Goal: Task Accomplishment & Management: Complete application form

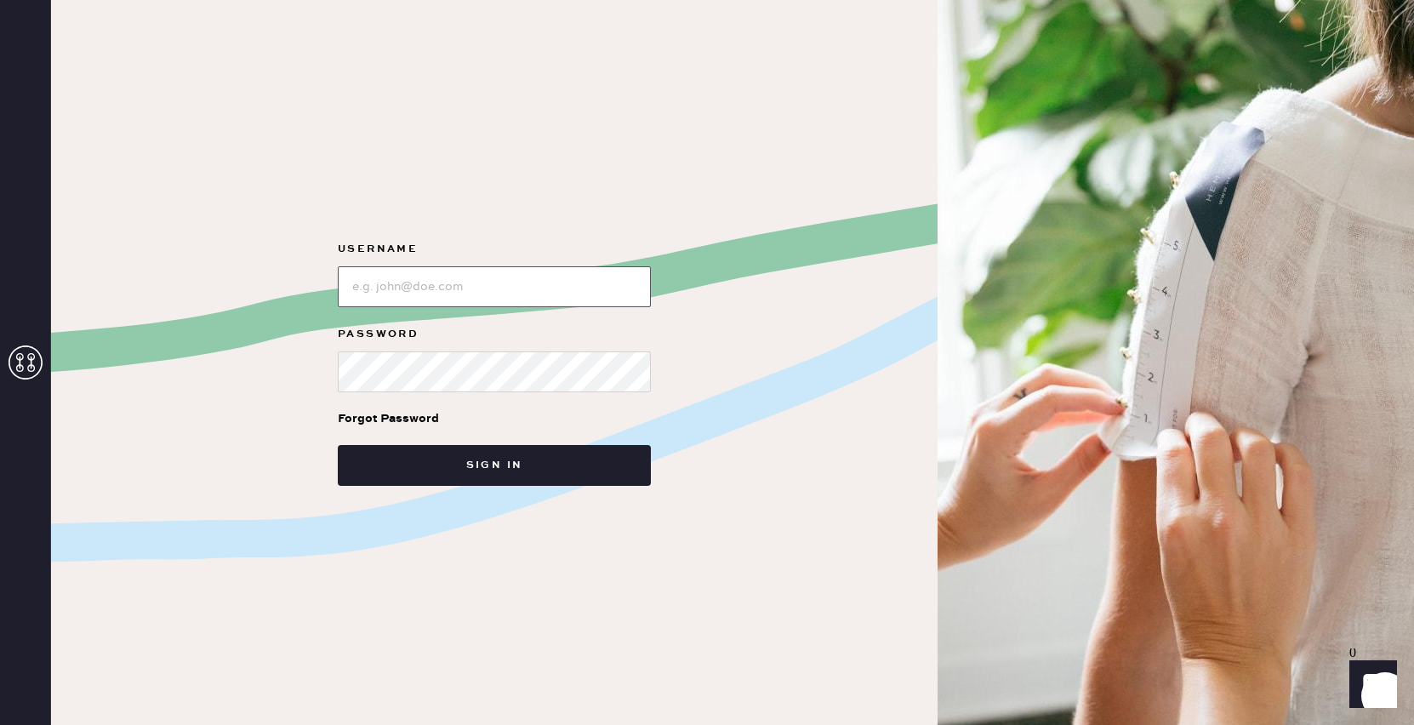
click at [482, 282] on input "loginName" at bounding box center [494, 286] width 313 height 41
type input "reformationplatform"
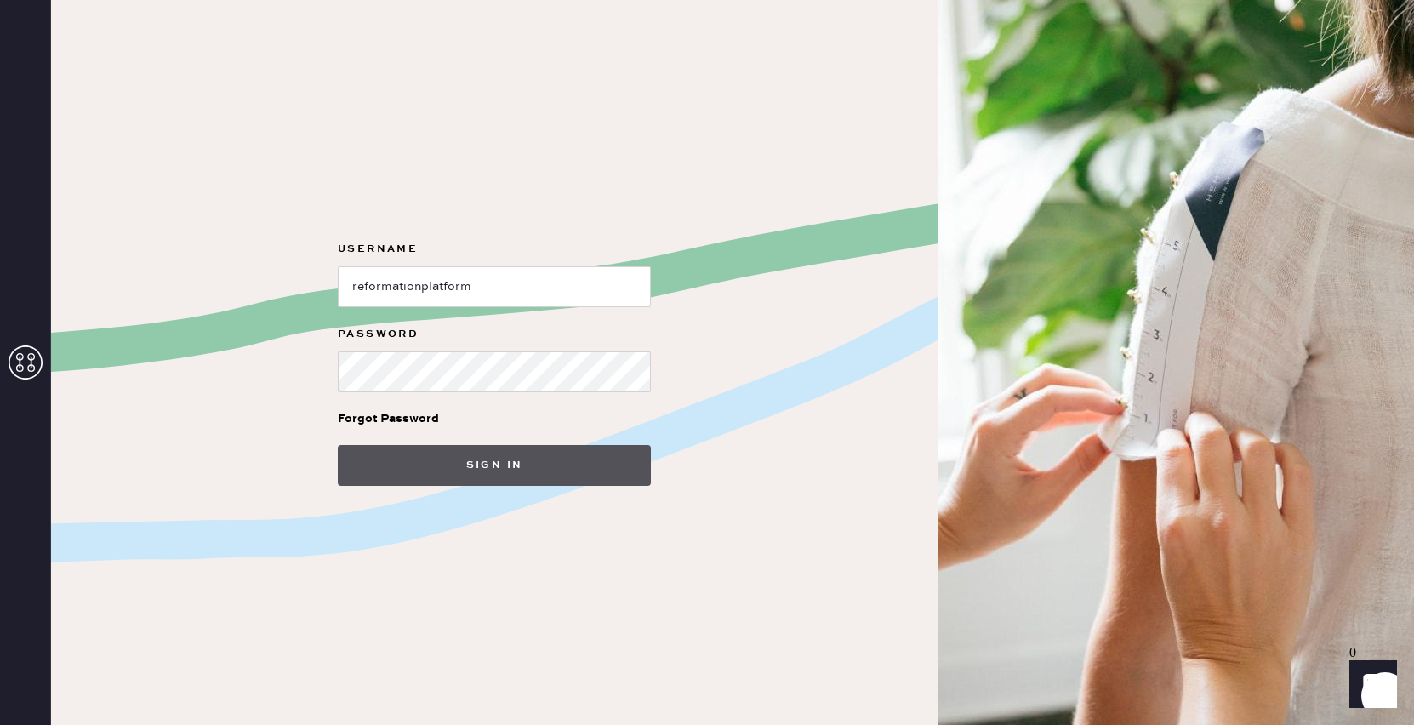
click at [390, 453] on button "Sign in" at bounding box center [494, 465] width 313 height 41
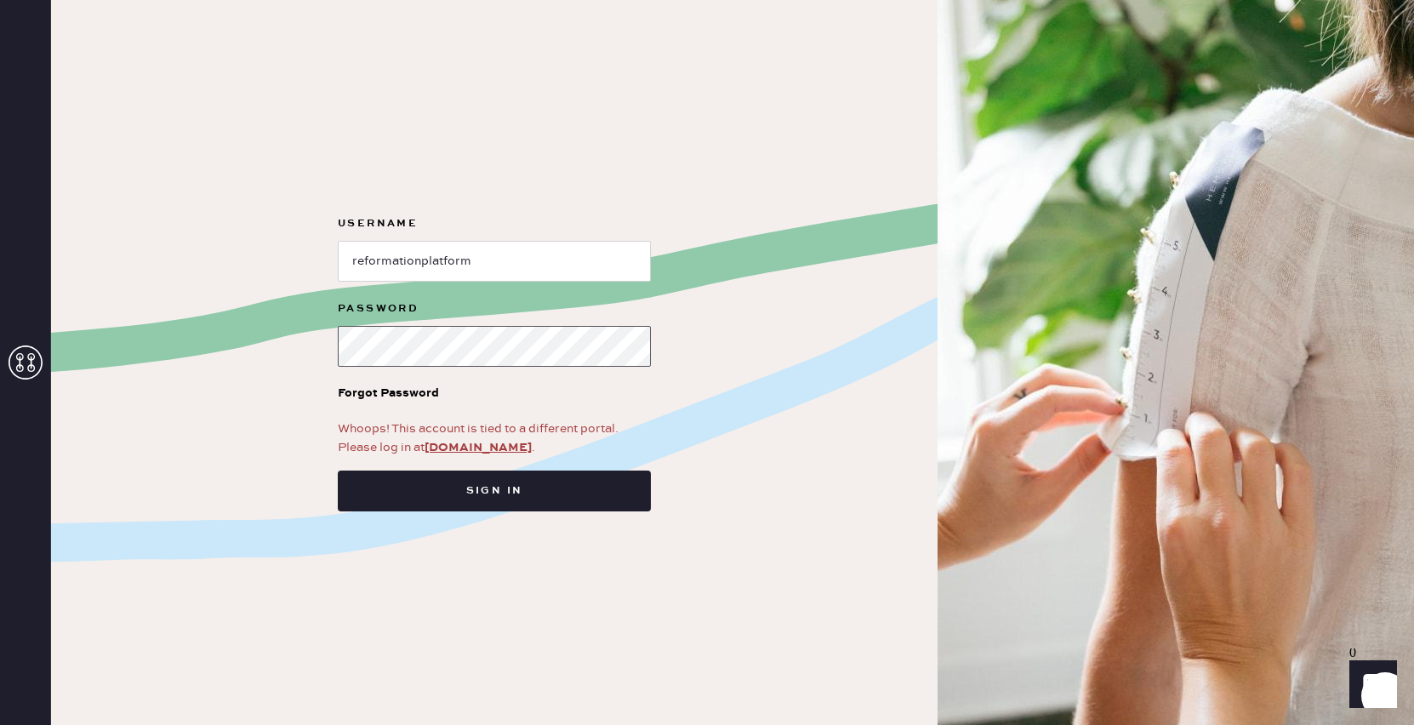
click at [0, 323] on html "Layer 1 Layer 1 Username Password Forgot Password Whoops! This account is tied …" at bounding box center [707, 362] width 1414 height 725
click at [477, 445] on link "[DOMAIN_NAME]" at bounding box center [478, 447] width 107 height 15
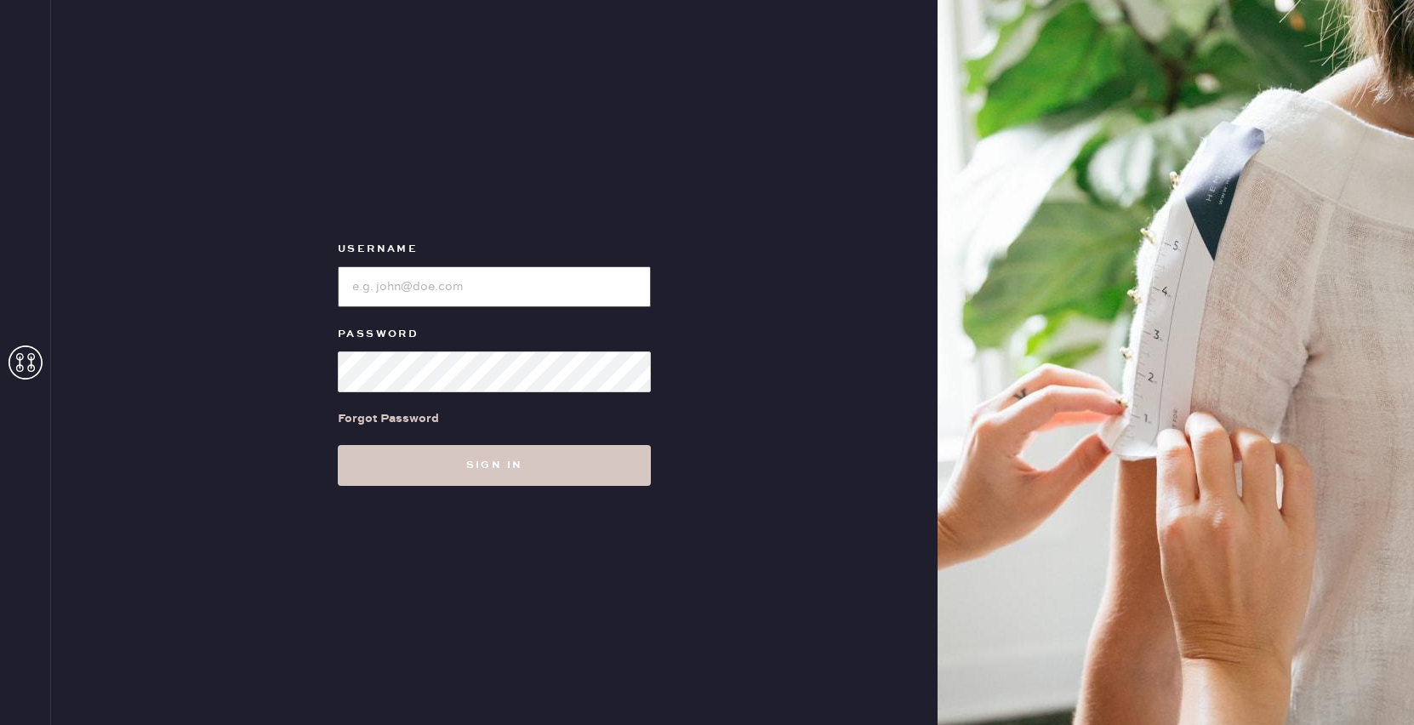
click at [450, 288] on input "loginName" at bounding box center [494, 286] width 313 height 41
type input "reformationplatform"
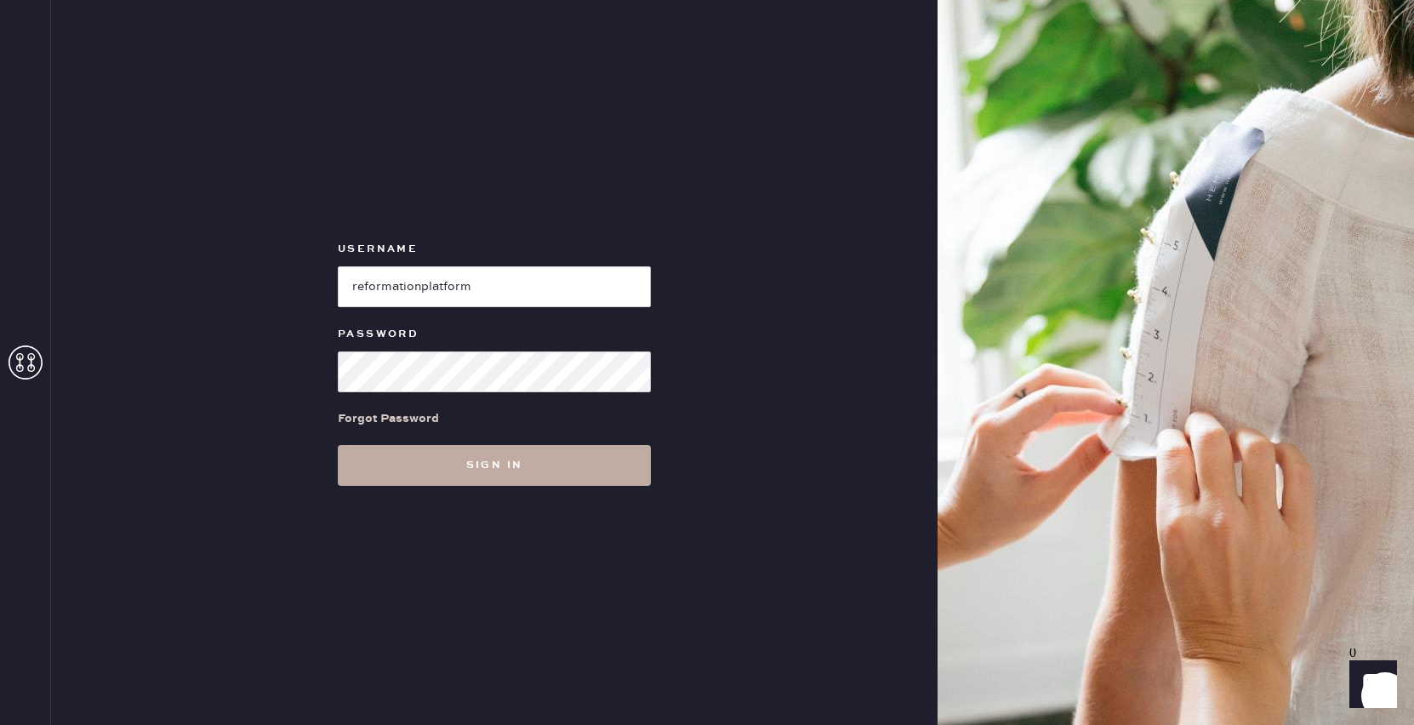
click at [508, 465] on button "Sign in" at bounding box center [494, 465] width 313 height 41
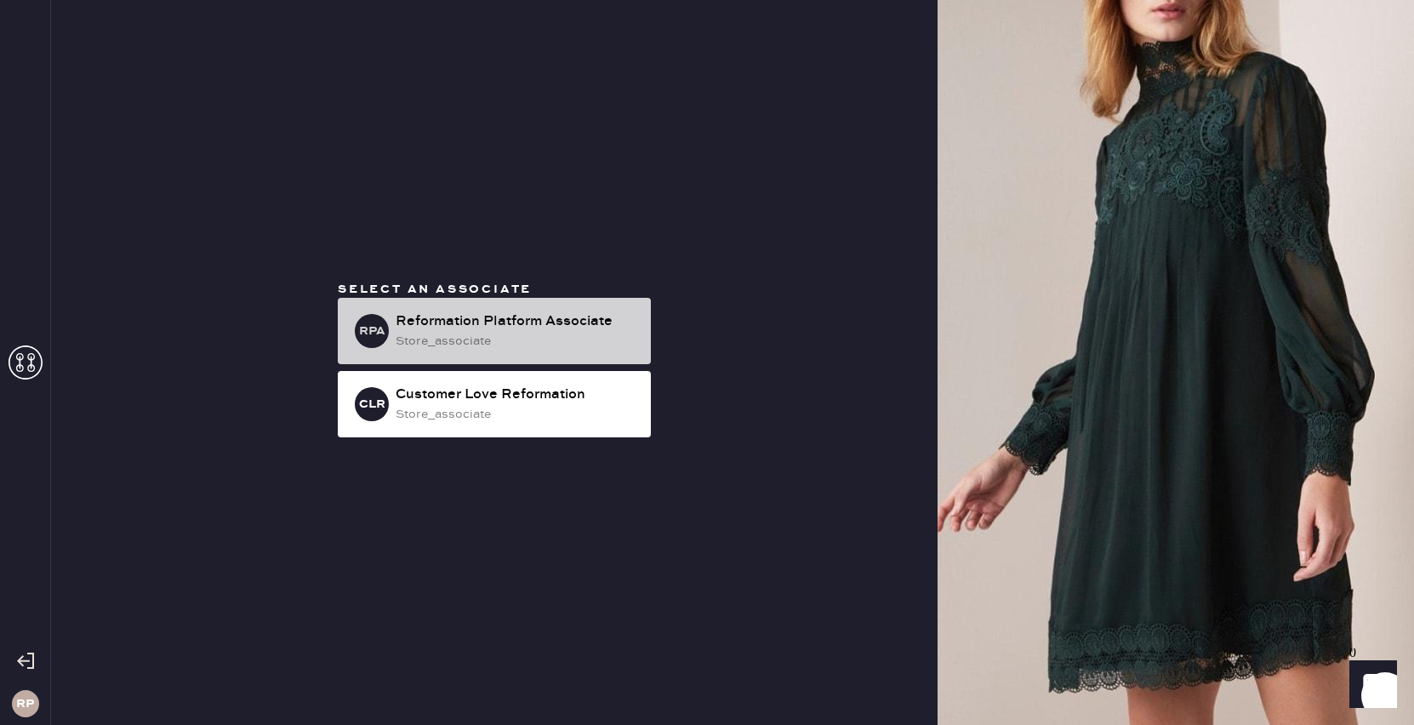
click at [575, 313] on div "Reformation Platform Associate" at bounding box center [517, 321] width 242 height 20
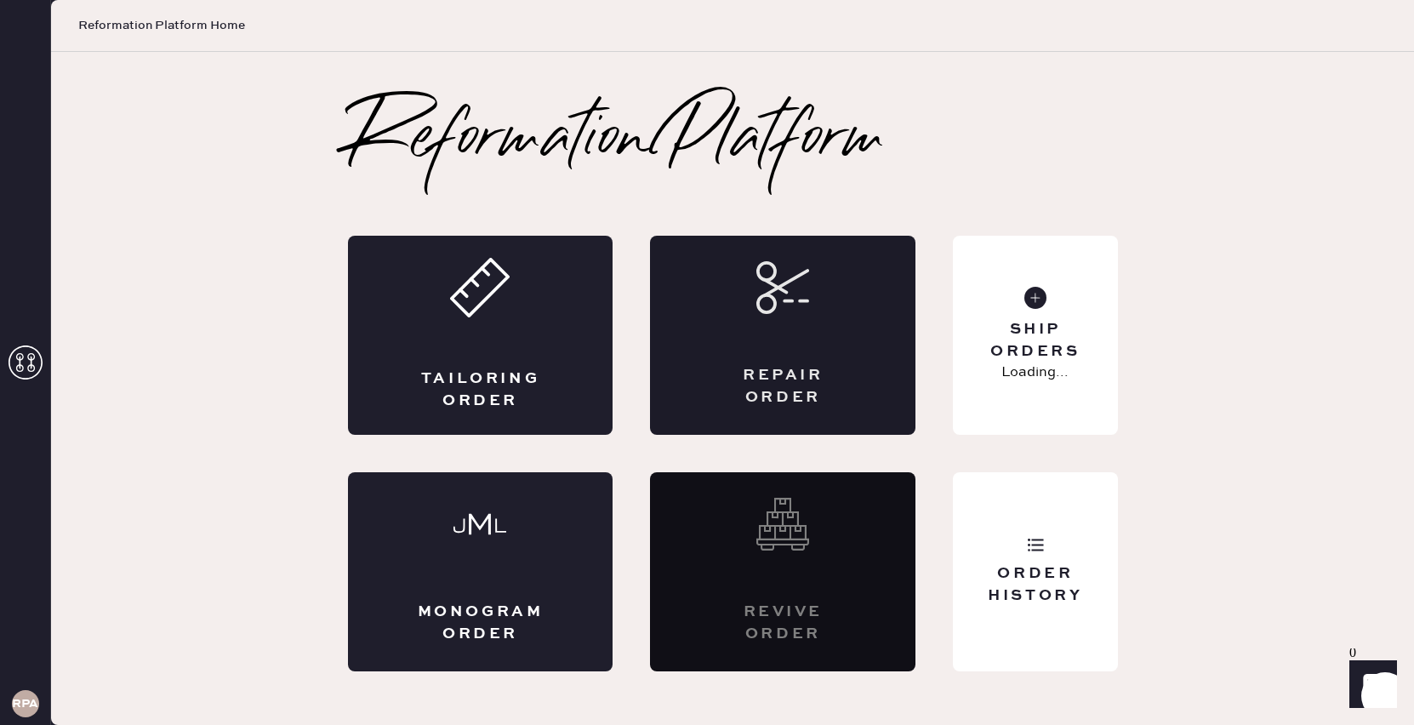
click at [834, 374] on div "Repair Order" at bounding box center [782, 386] width 129 height 43
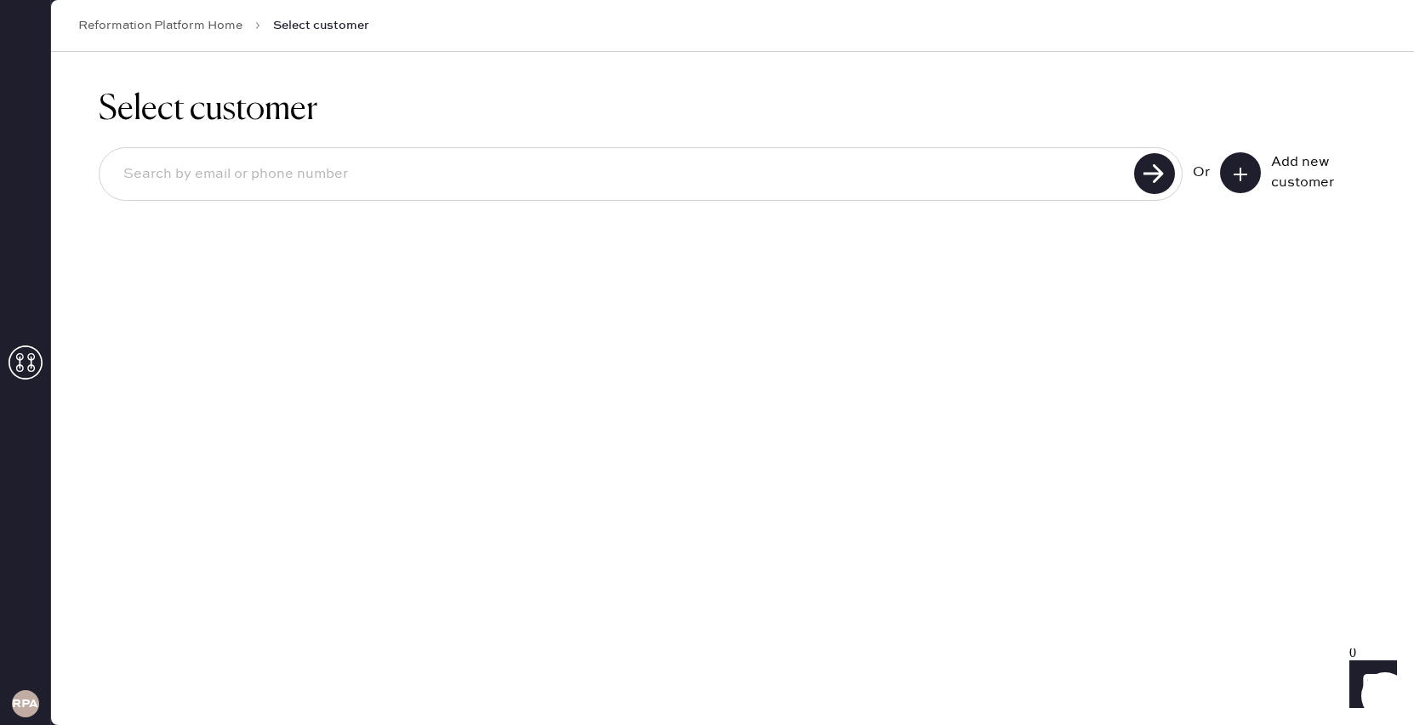
click at [955, 185] on input at bounding box center [619, 174] width 1019 height 39
type input "[EMAIL_ADDRESS][DOMAIN_NAME]"
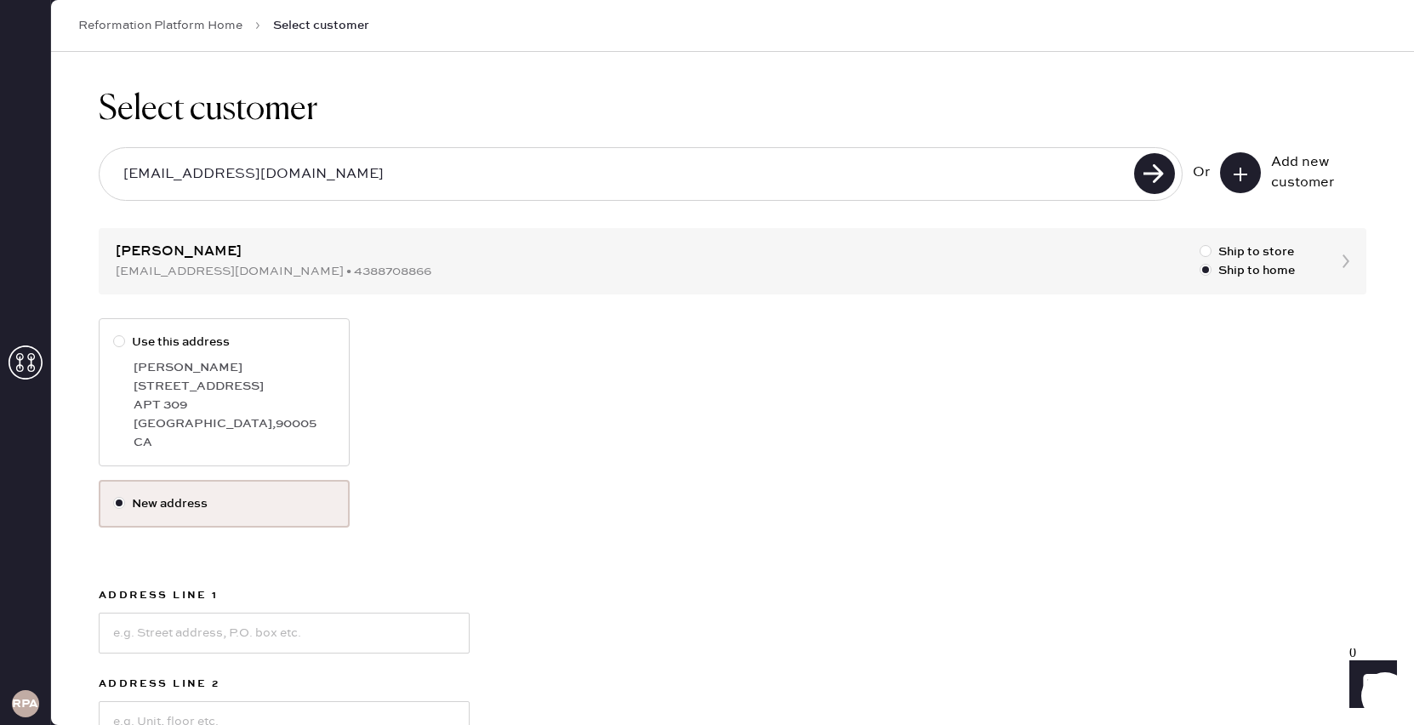
click at [261, 513] on label "New address" at bounding box center [224, 504] width 251 height 48
click at [114, 495] on input "New address" at bounding box center [113, 494] width 1 height 1
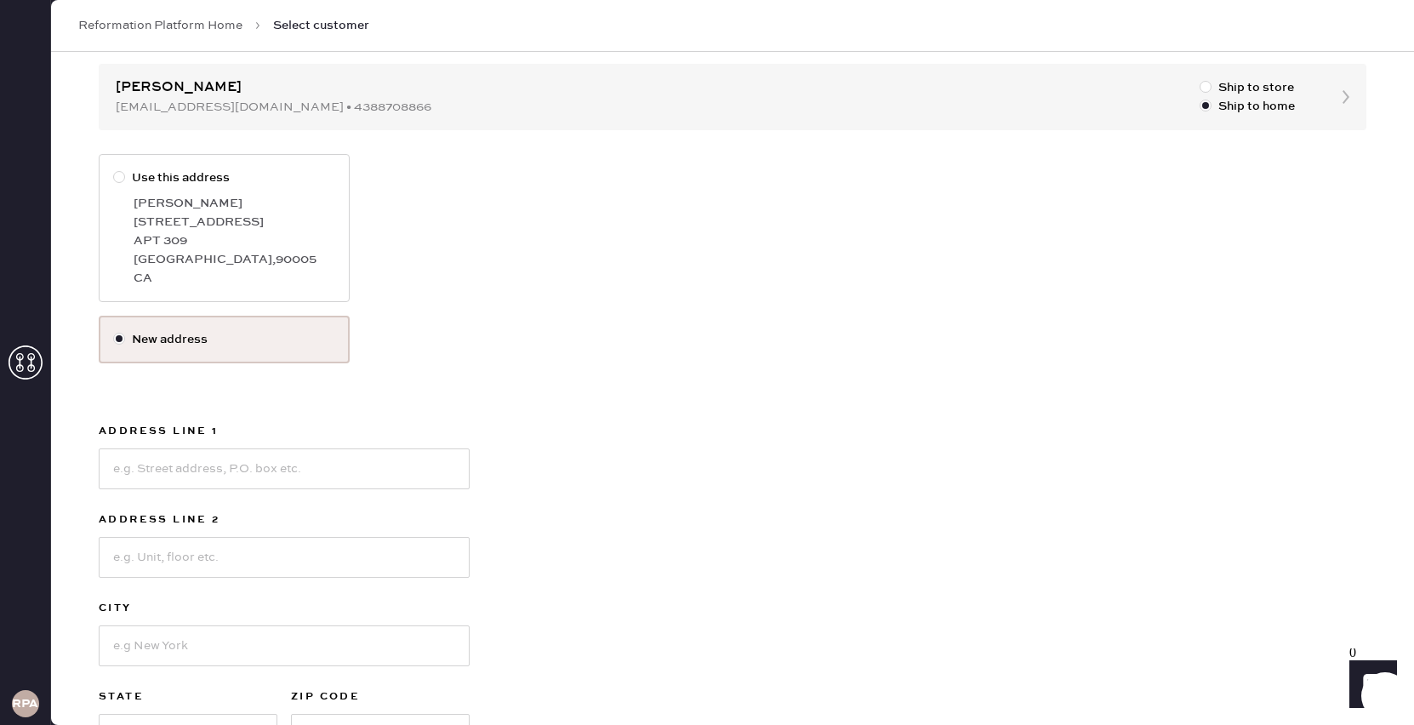
scroll to position [179, 0]
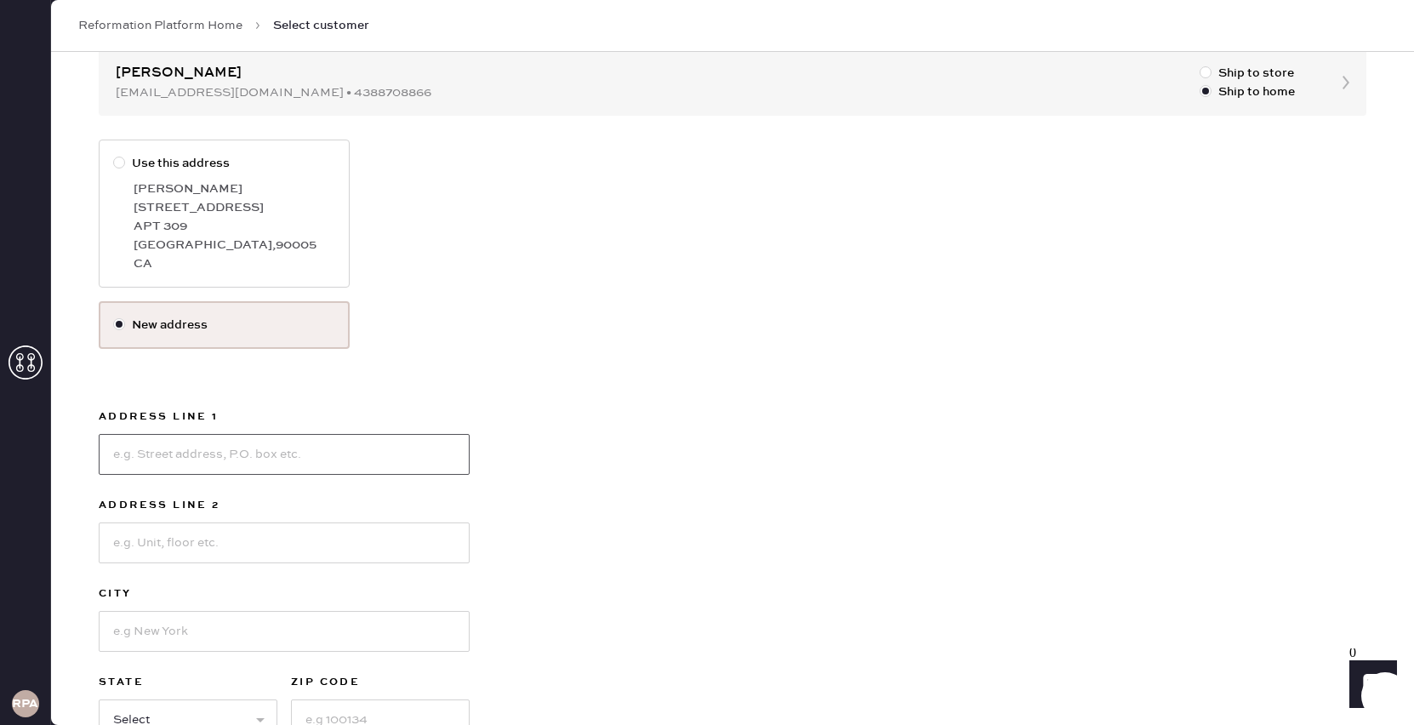
click at [253, 459] on input at bounding box center [284, 454] width 371 height 41
type input "[STREET_ADDRESS][PERSON_NAME]"
click at [180, 624] on input at bounding box center [284, 631] width 371 height 41
type input "[GEOGRAPHIC_DATA]"
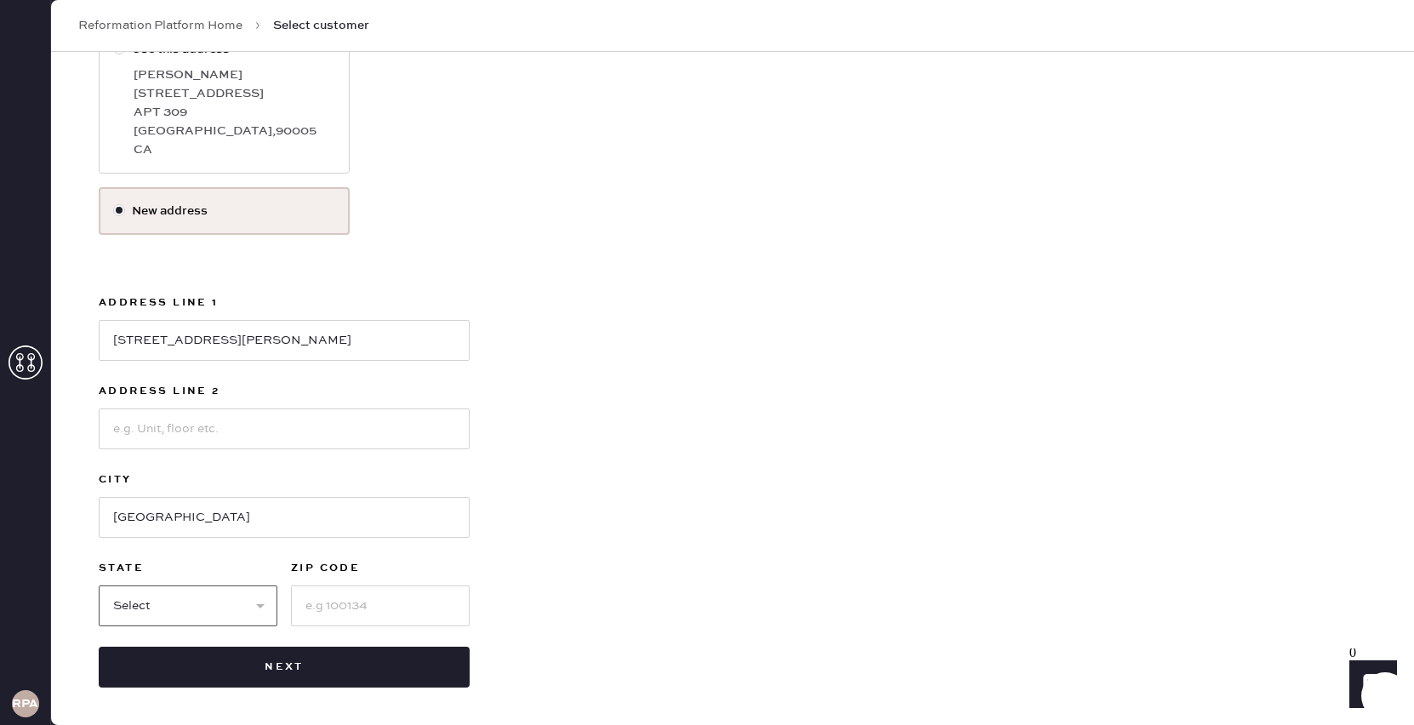
click at [202, 623] on select "Select AK AL AR AZ CA CO CT [GEOGRAPHIC_DATA] DE FL [GEOGRAPHIC_DATA] HI [GEOGR…" at bounding box center [188, 605] width 179 height 41
select select "CA"
click at [99, 585] on select "Select AK AL AR AZ CA CO CT [GEOGRAPHIC_DATA] DE FL [GEOGRAPHIC_DATA] HI [GEOGR…" at bounding box center [188, 605] width 179 height 41
click at [302, 621] on input at bounding box center [380, 605] width 179 height 41
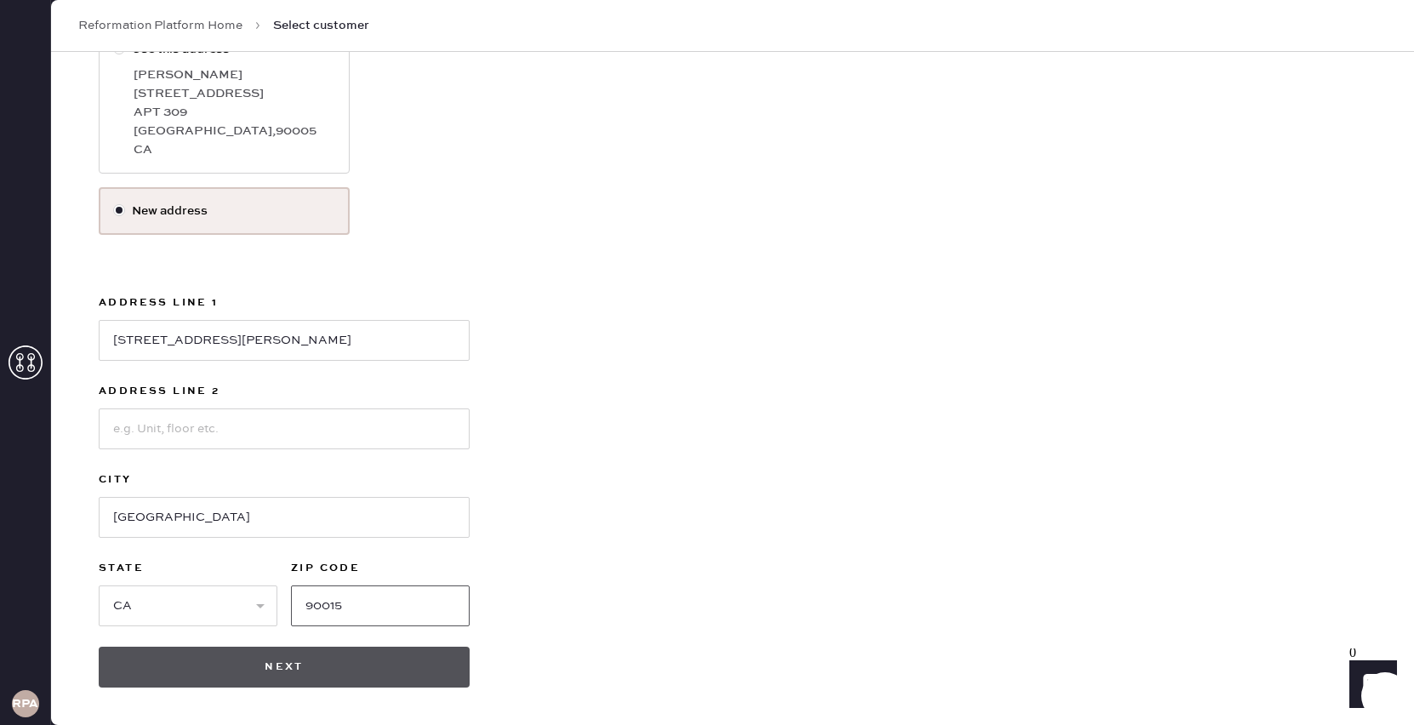
type input "90015"
click at [288, 650] on button "Next" at bounding box center [284, 667] width 371 height 41
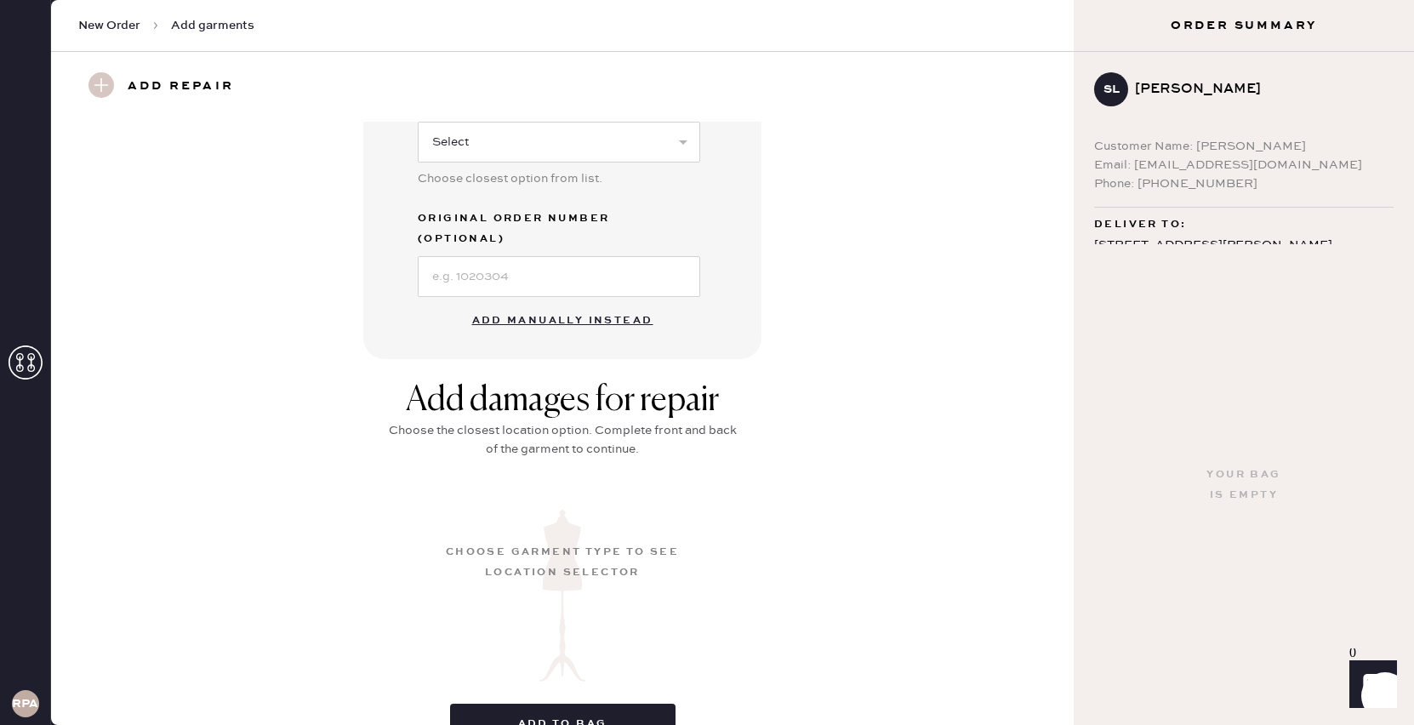
scroll to position [532, 0]
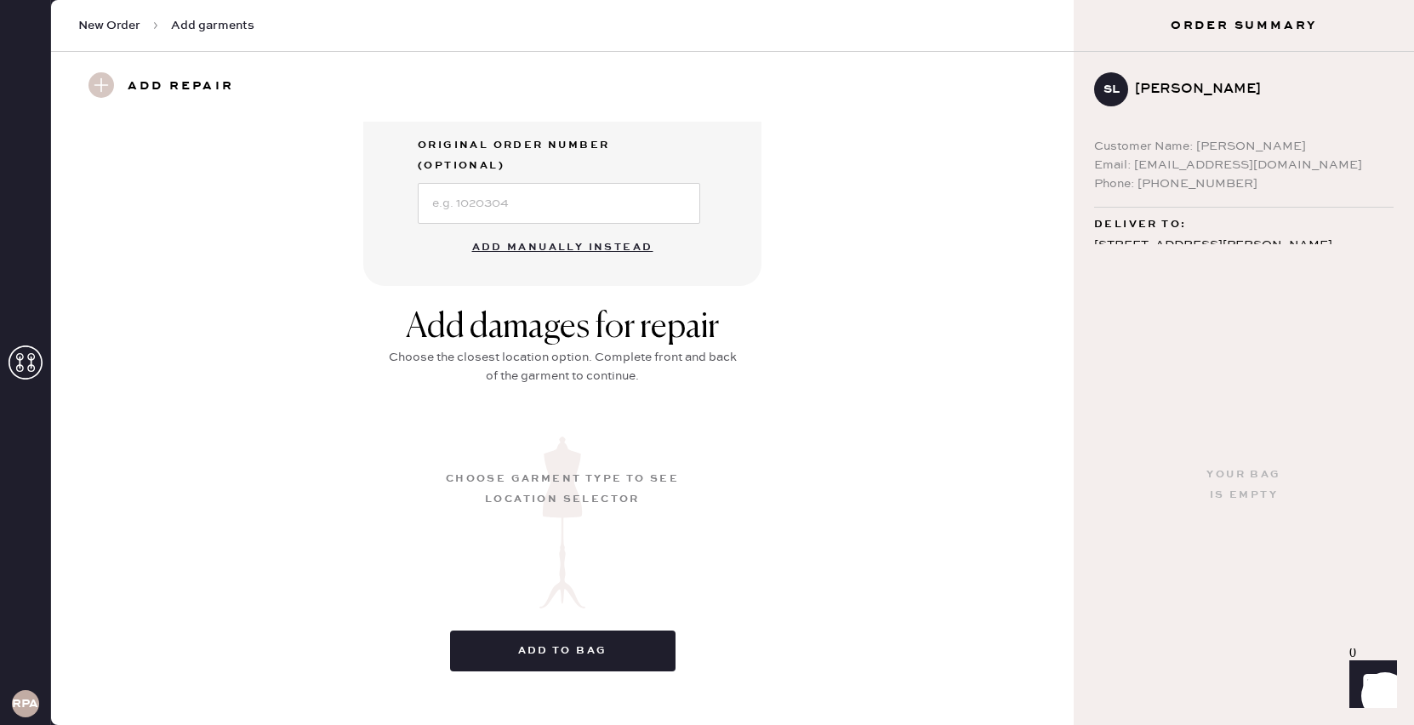
click at [589, 231] on button "Add manually instead" at bounding box center [563, 248] width 202 height 34
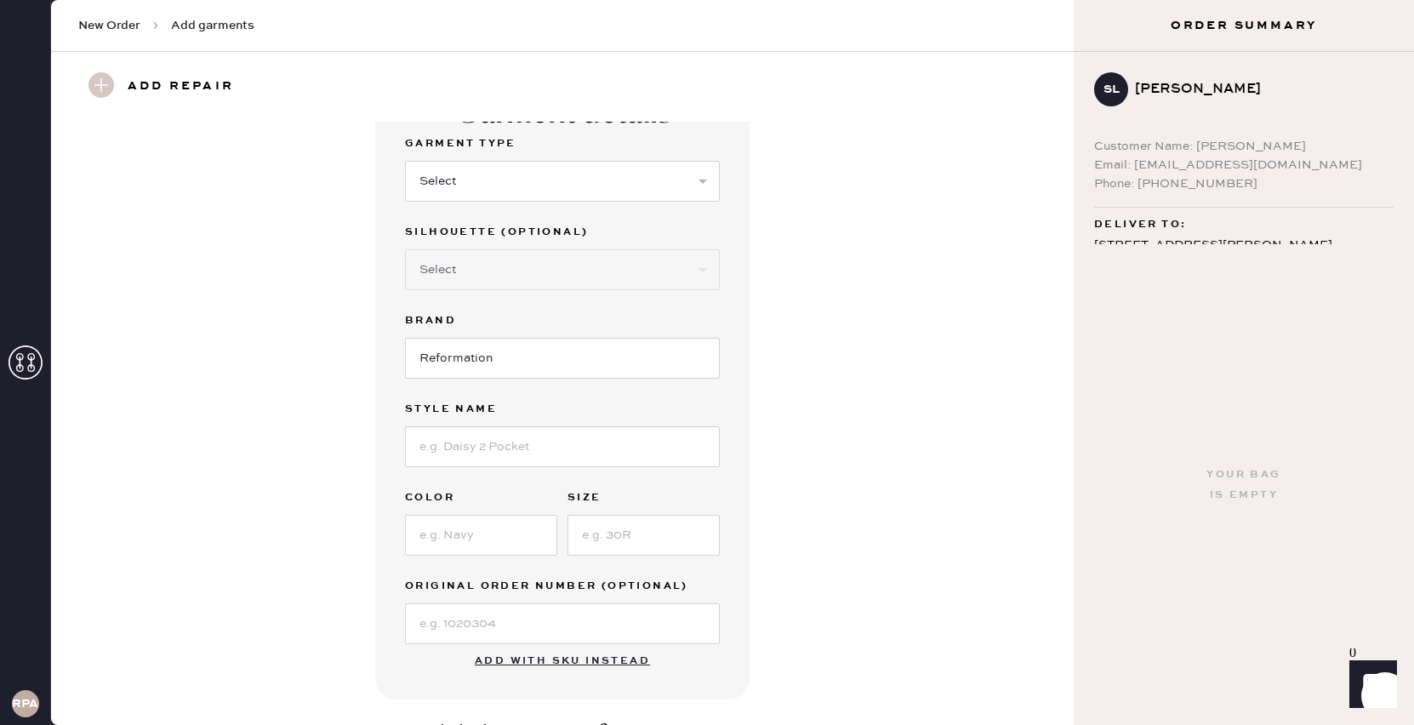
scroll to position [0, 0]
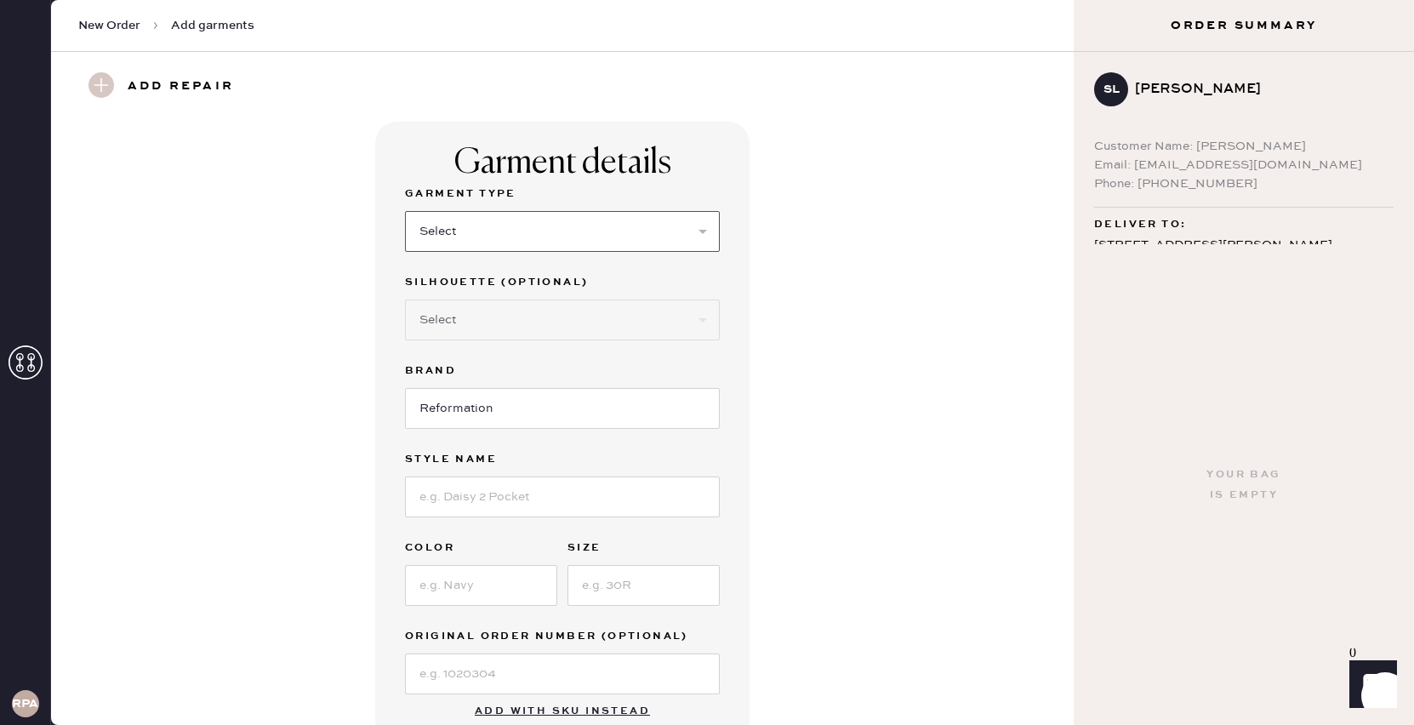
click at [486, 231] on select "Select Basic Skirt Jeans Leggings Pants Shorts Basic Sleeved Dress Basic Sleeve…" at bounding box center [562, 231] width 315 height 41
select select "7"
click at [405, 211] on select "Select Basic Skirt Jeans Leggings Pants Shorts Basic Sleeved Dress Basic Sleeve…" at bounding box center [562, 231] width 315 height 41
click at [467, 316] on select "Select Maxi Dress Midi Dress Mini Dress Other" at bounding box center [562, 319] width 315 height 41
select select "32"
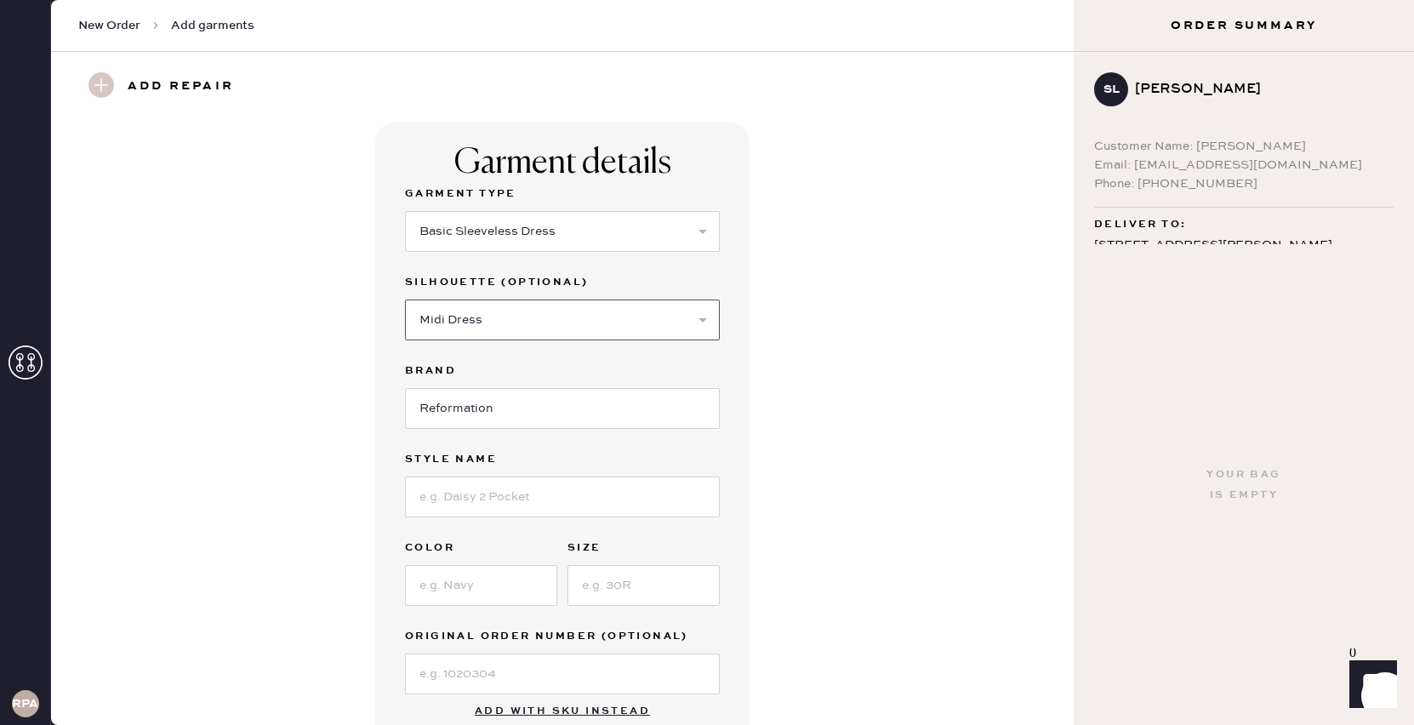
click at [405, 299] on select "Select Maxi Dress Midi Dress Mini Dress Other" at bounding box center [562, 319] width 315 height 41
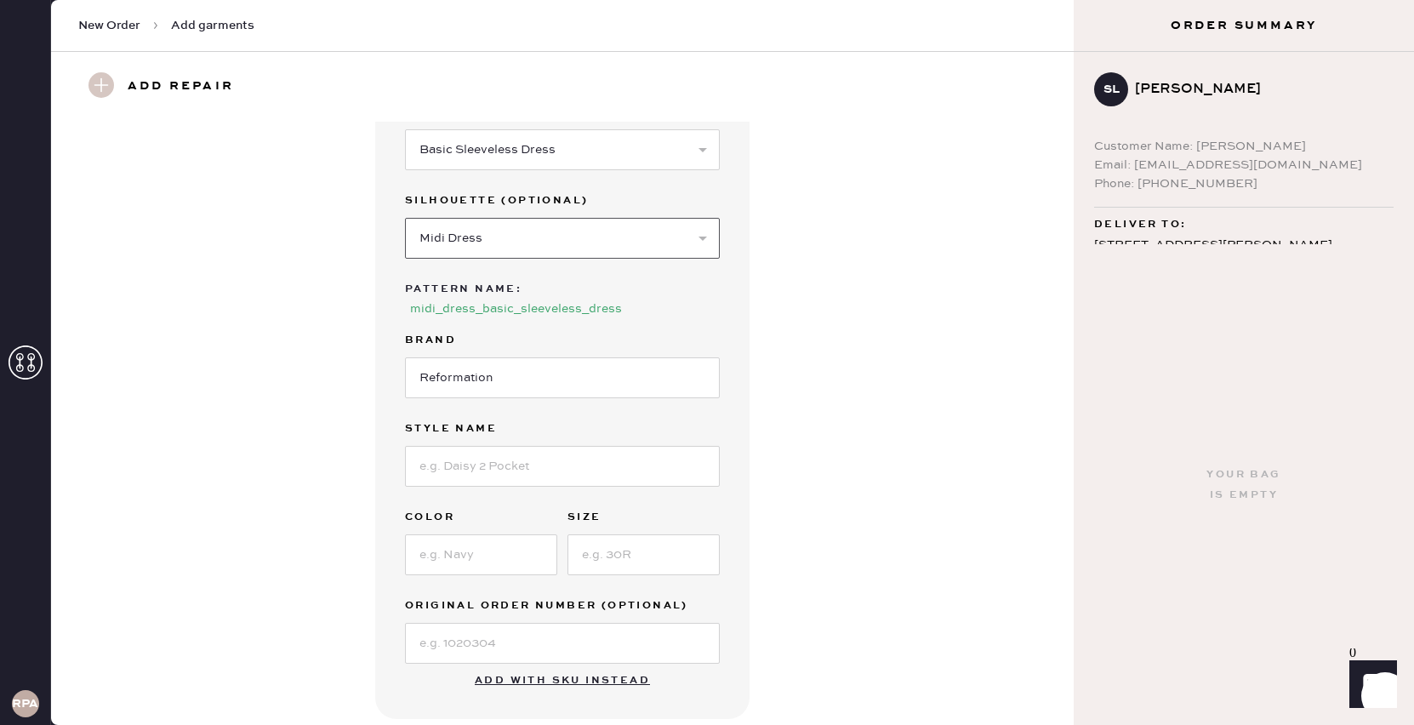
scroll to position [83, 0]
click at [493, 465] on input at bounding box center [562, 465] width 315 height 41
type input "[PERSON_NAME] Dress"
click at [523, 562] on input at bounding box center [481, 553] width 152 height 41
type input "Riviera"
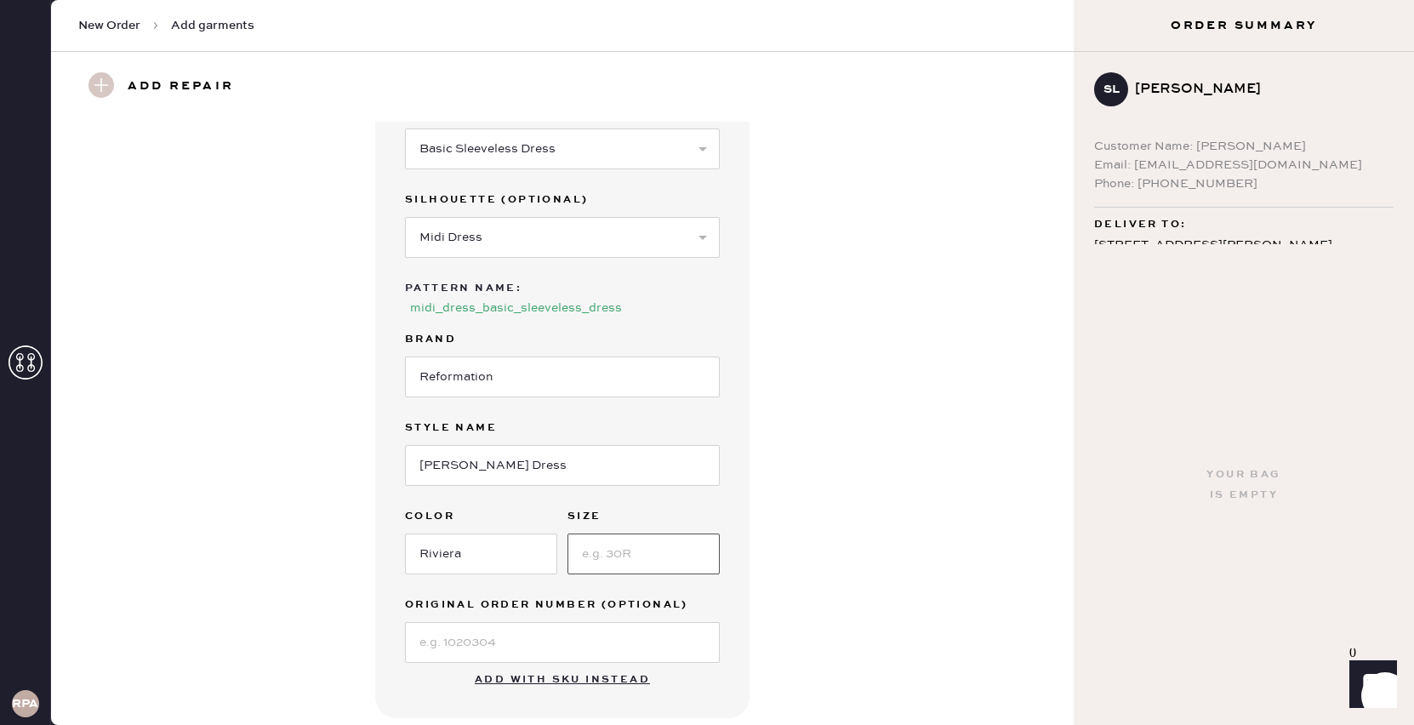
click at [623, 559] on input at bounding box center [643, 553] width 152 height 41
type input "4P"
click at [534, 635] on input at bounding box center [562, 642] width 315 height 41
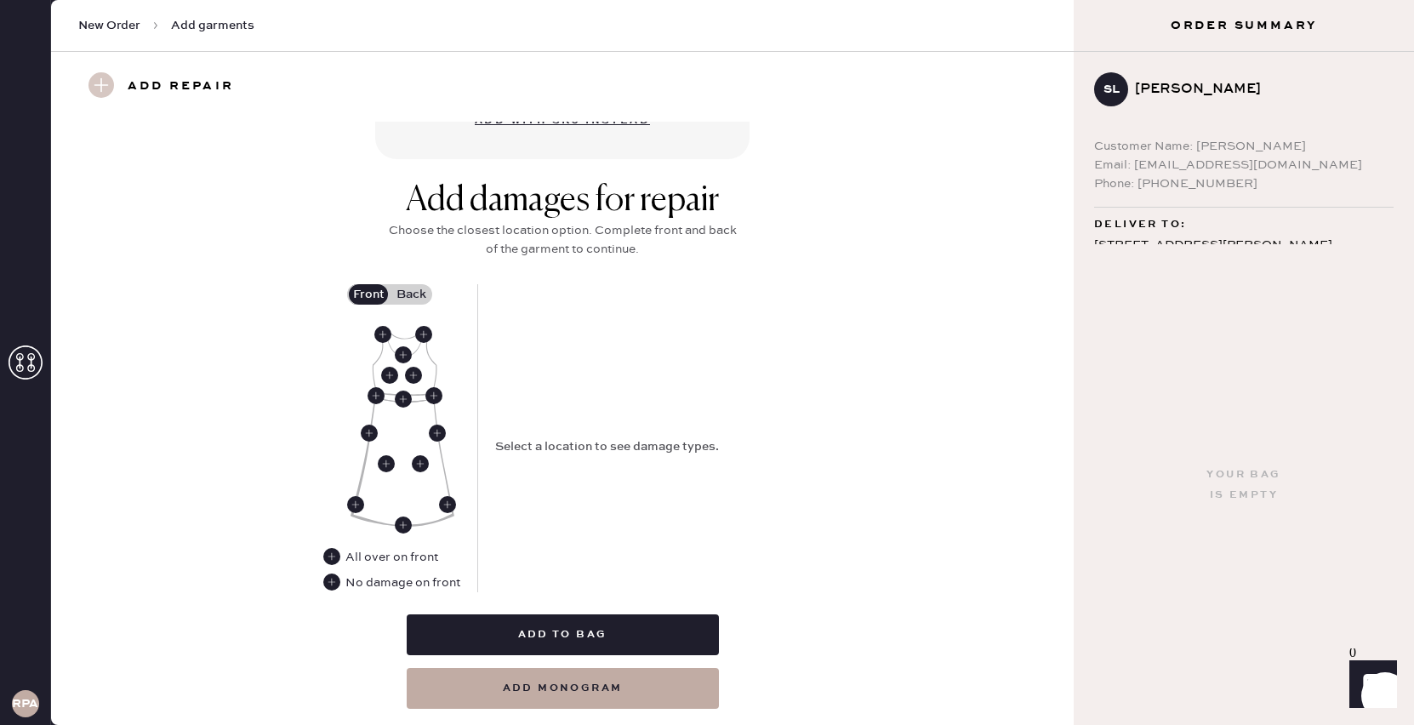
scroll to position [645, 0]
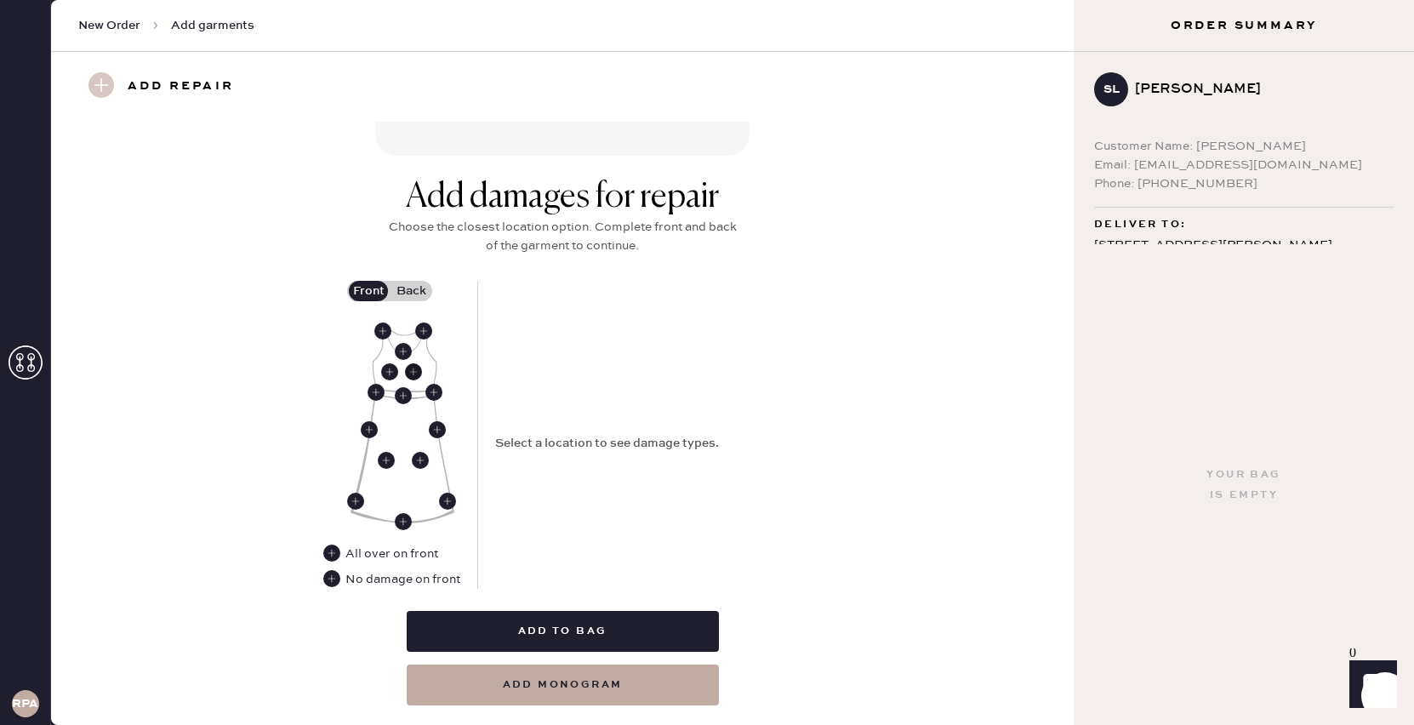
click at [419, 368] on use at bounding box center [413, 371] width 17 height 17
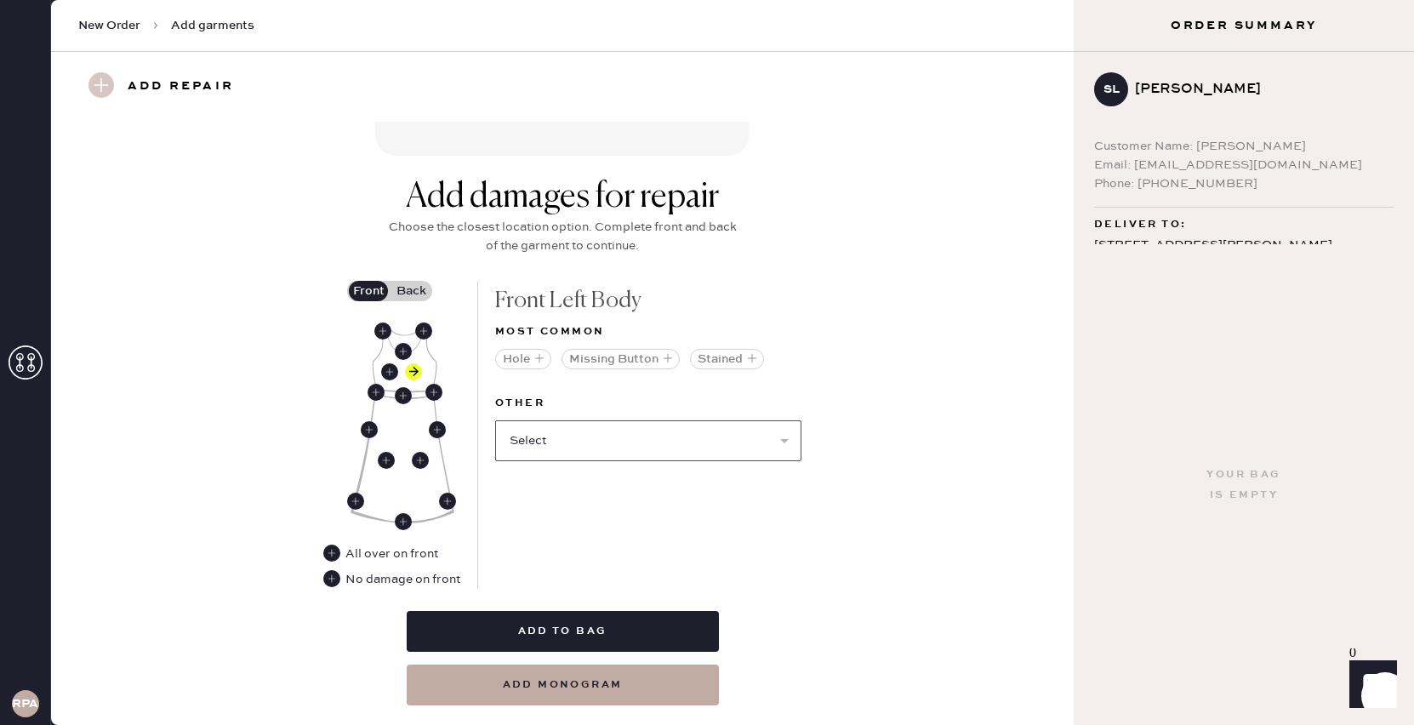
click at [558, 433] on select "Select Broken / Ripped Hem Broken Beads Broken Belt Loop Broken Button Broken C…" at bounding box center [648, 440] width 306 height 41
select select "2027"
click at [495, 420] on select "Select Broken / Ripped Hem Broken Beads Broken Belt Loop Broken Button Broken C…" at bounding box center [648, 440] width 306 height 41
select select
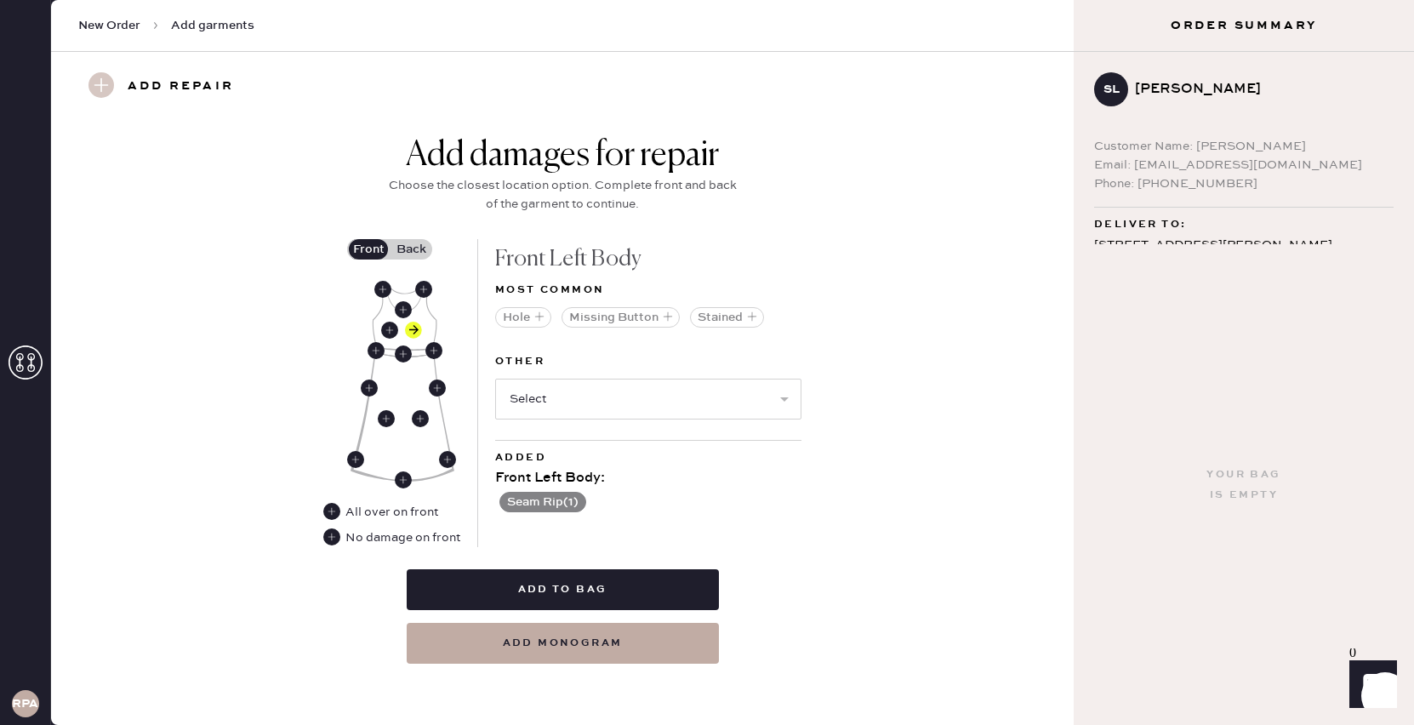
click at [408, 248] on label "Back" at bounding box center [411, 249] width 43 height 20
click at [411, 249] on input "Back" at bounding box center [411, 249] width 0 height 0
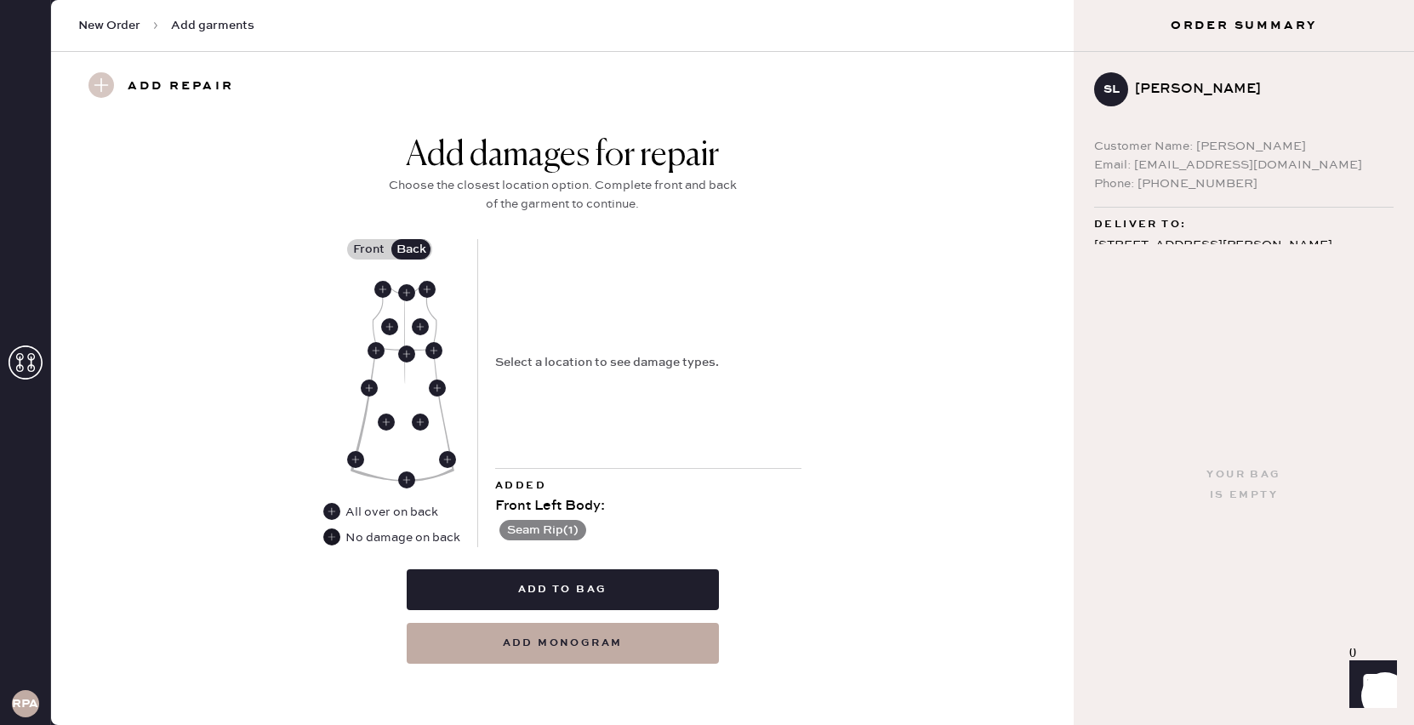
click at [336, 536] on use at bounding box center [331, 536] width 17 height 17
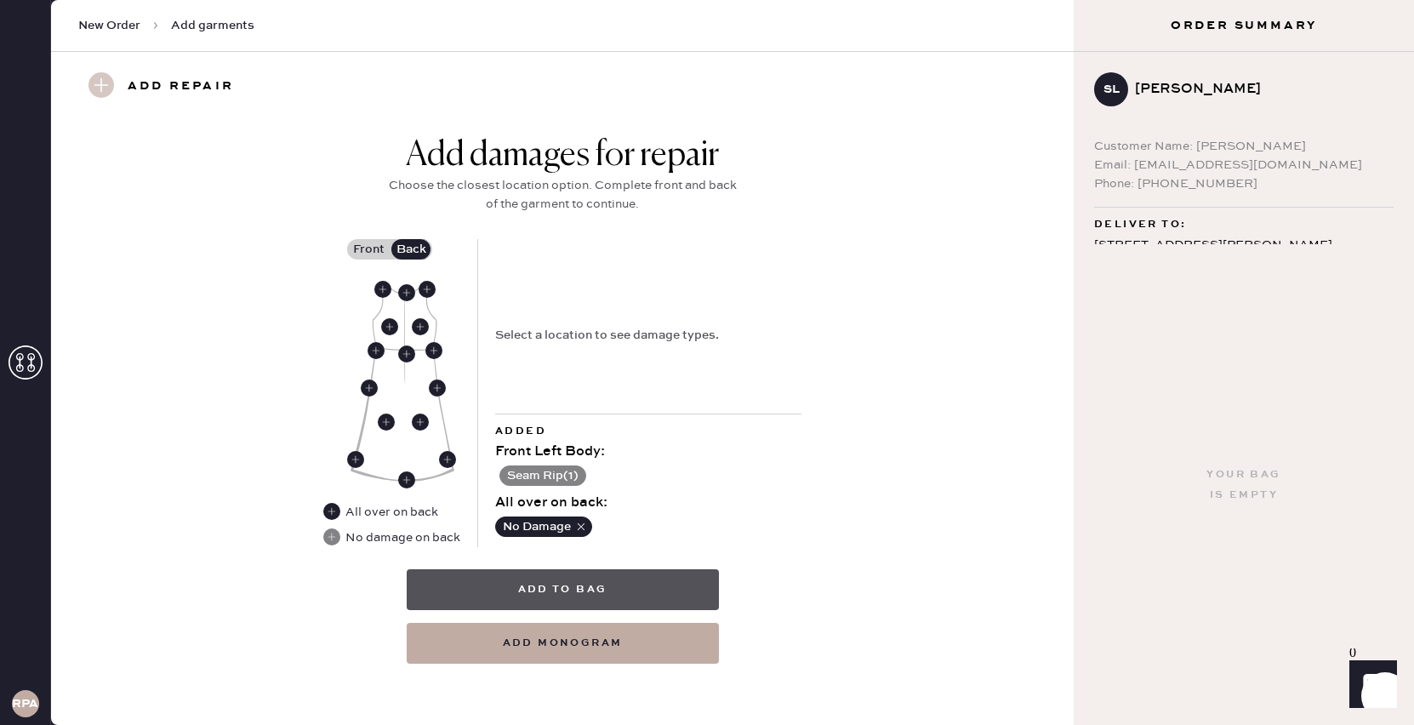
click at [568, 586] on button "Add to bag" at bounding box center [563, 589] width 312 height 41
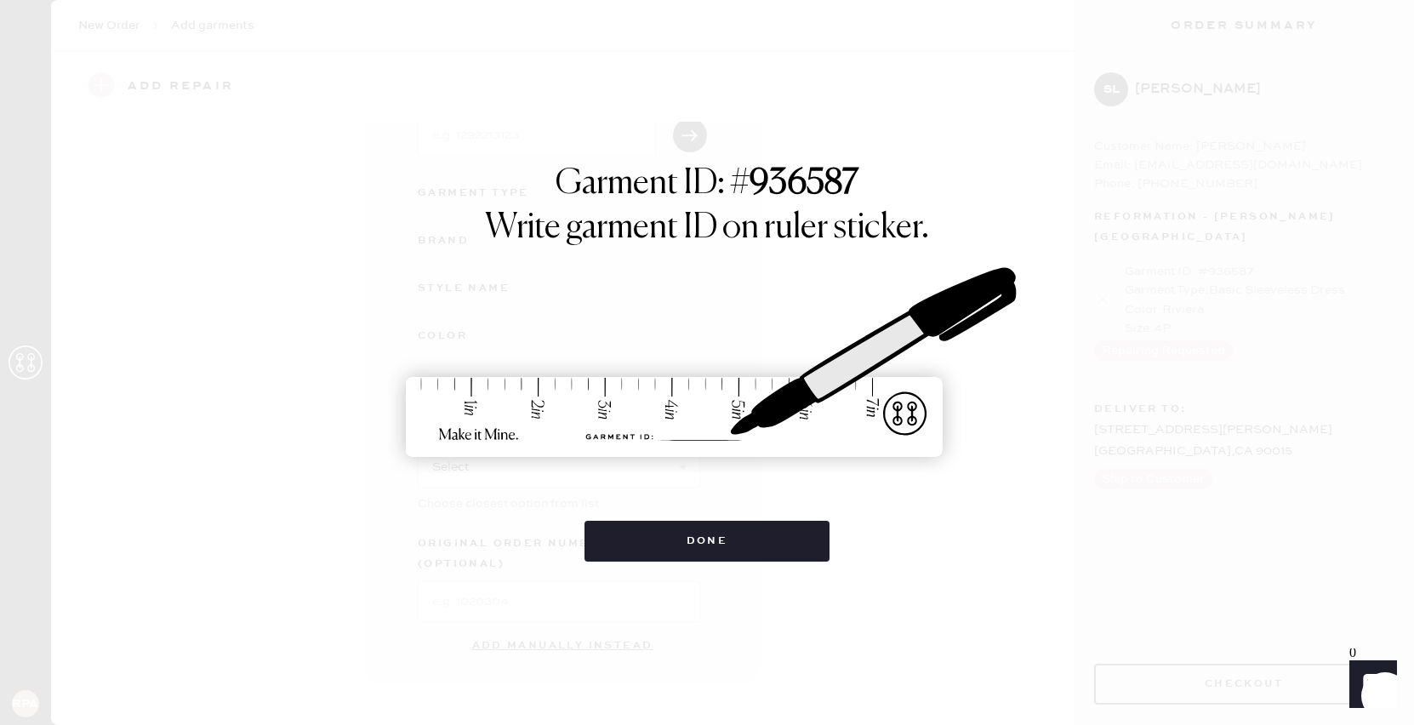
scroll to position [112, 0]
click at [702, 544] on button "Done" at bounding box center [707, 541] width 246 height 41
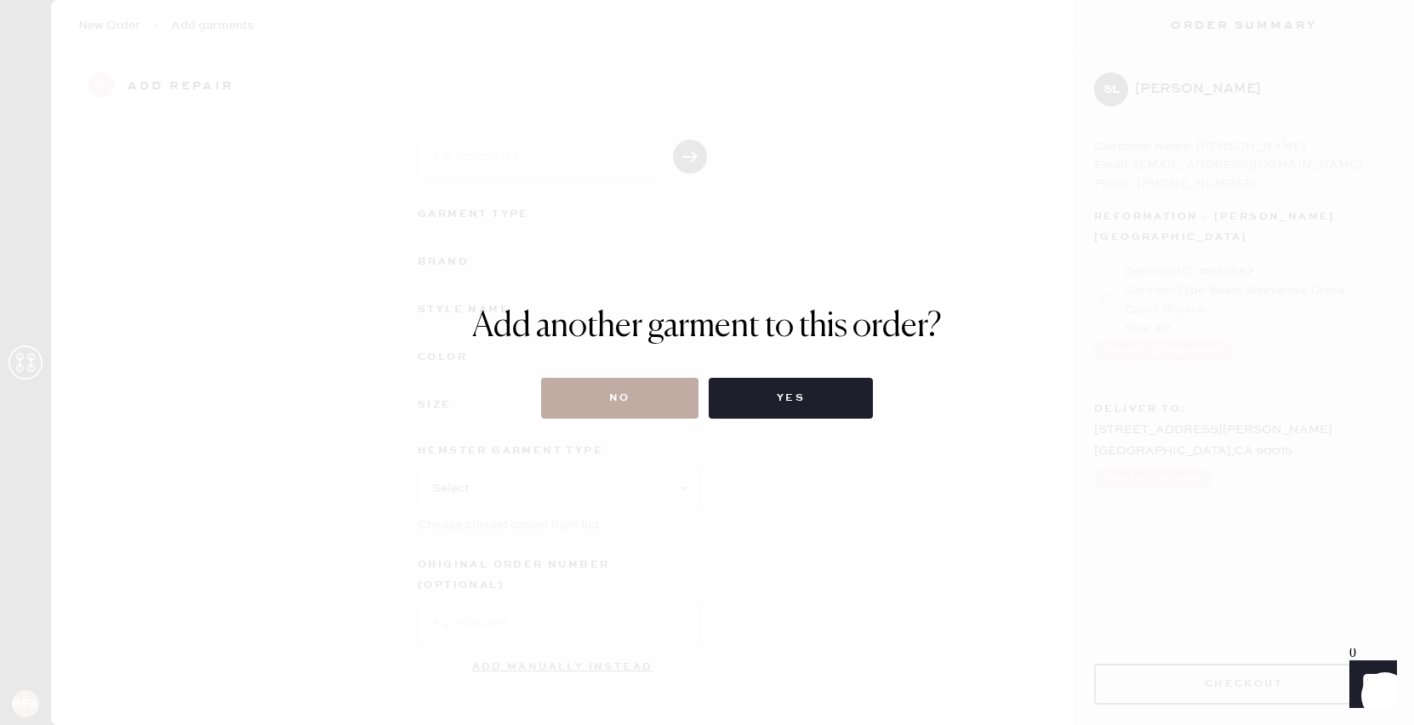
click at [653, 387] on button "No" at bounding box center [619, 398] width 157 height 41
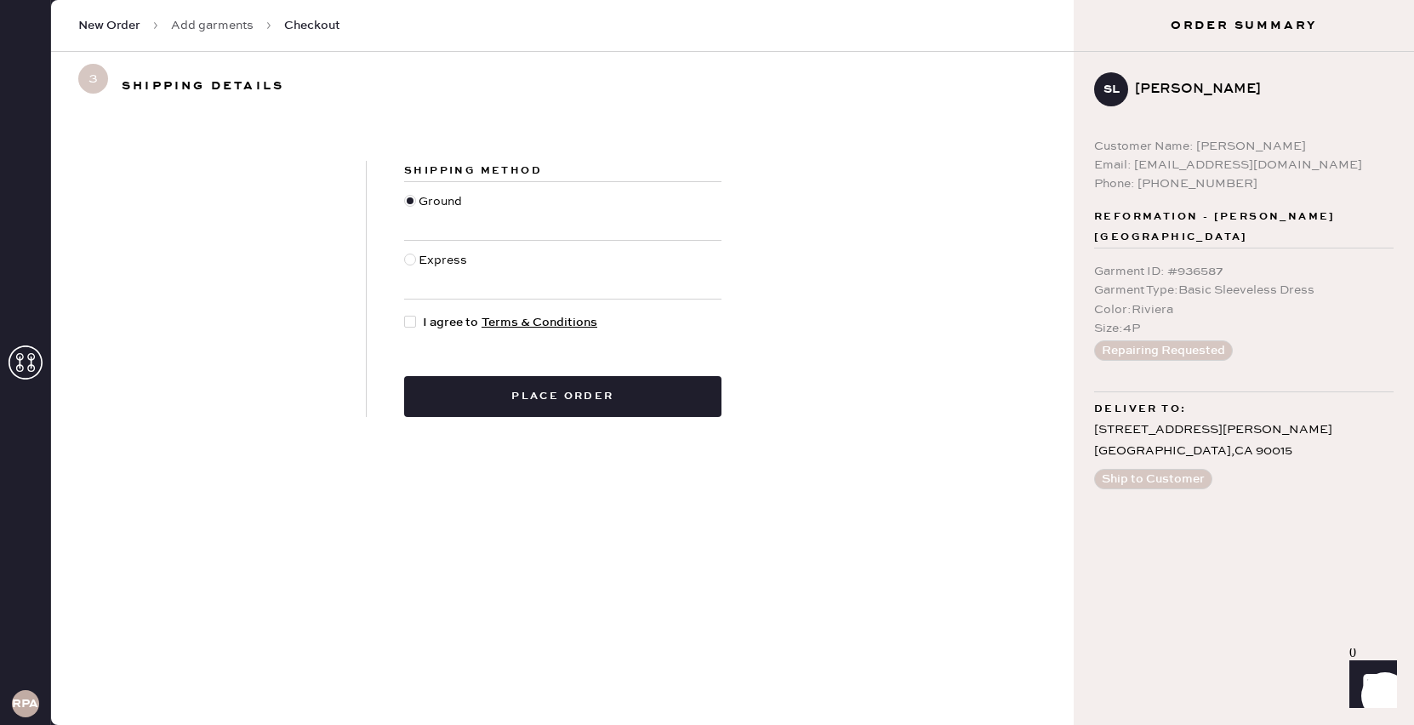
click at [410, 322] on div at bounding box center [410, 322] width 12 height 12
click at [405, 314] on input "I agree to Terms & Conditions" at bounding box center [404, 313] width 1 height 1
checkbox input "true"
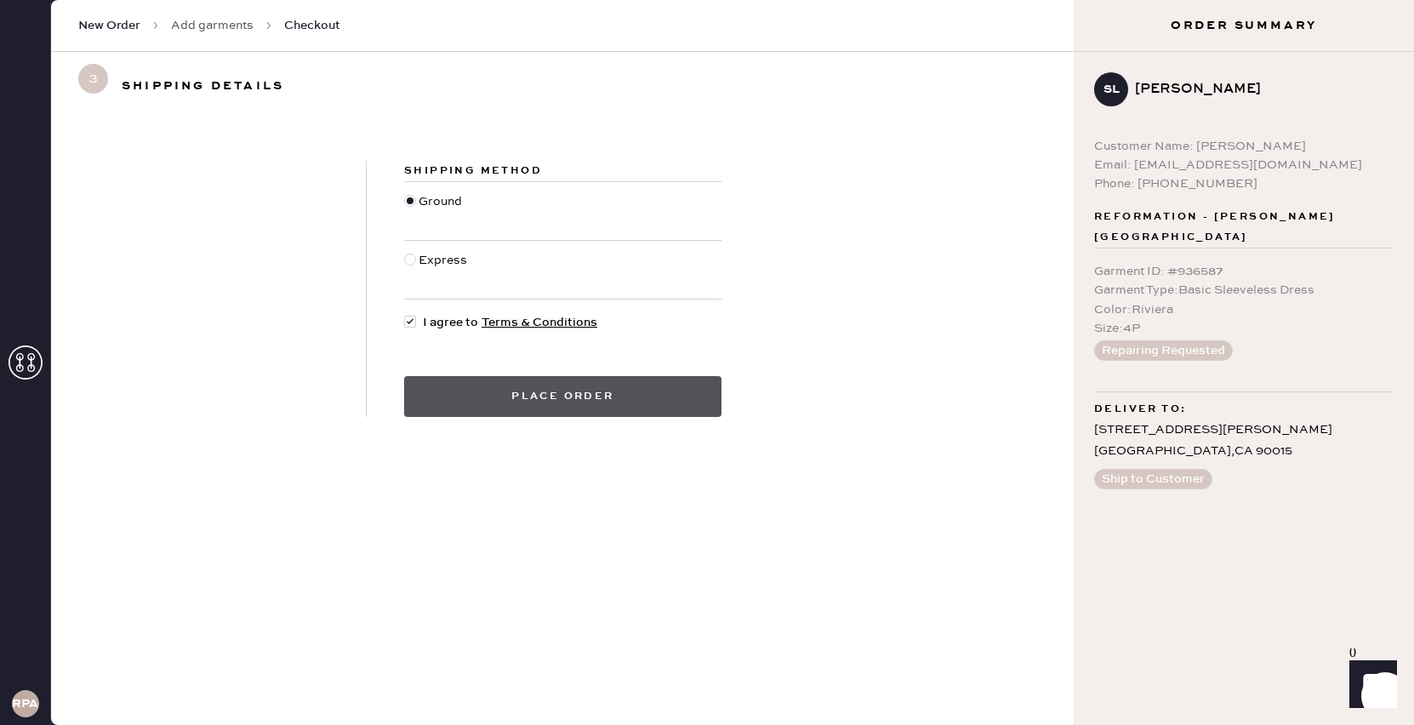
click at [634, 402] on button "Place order" at bounding box center [562, 396] width 317 height 41
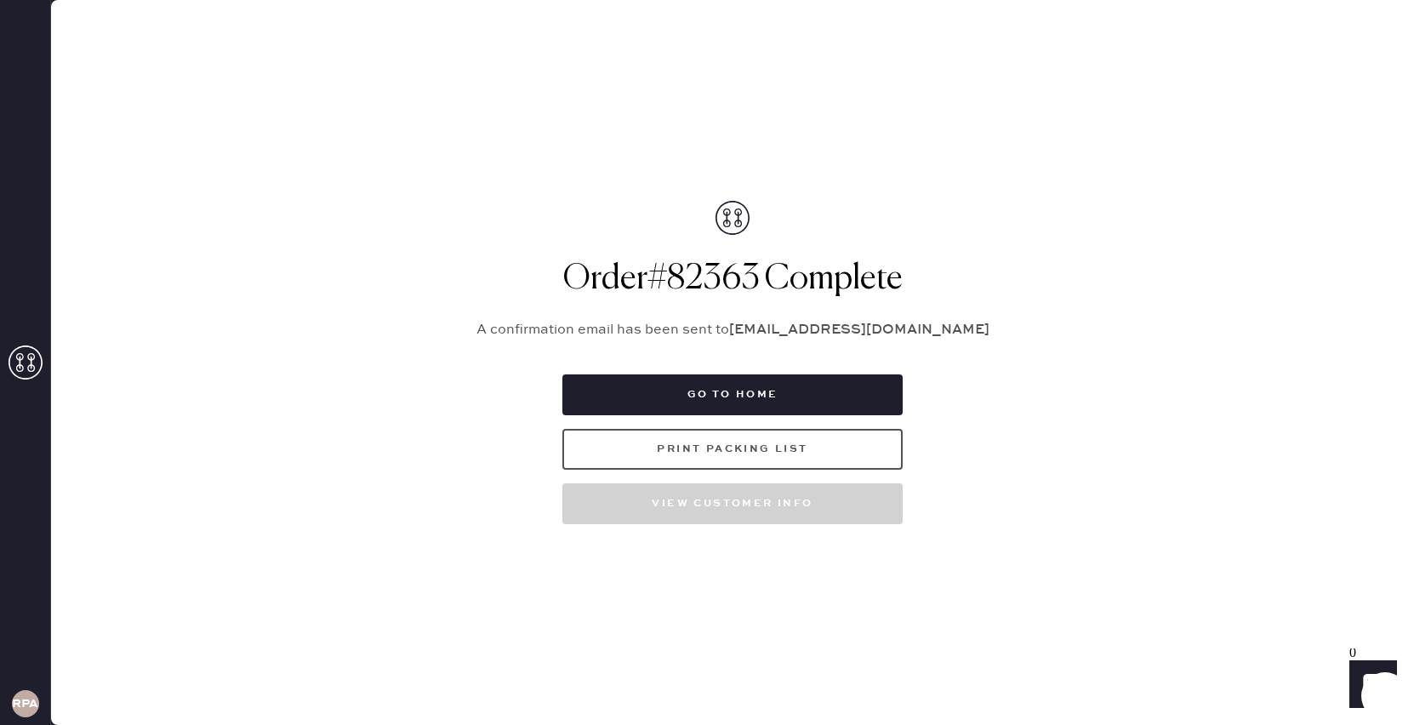
click at [636, 448] on button "Print Packing List" at bounding box center [732, 449] width 340 height 41
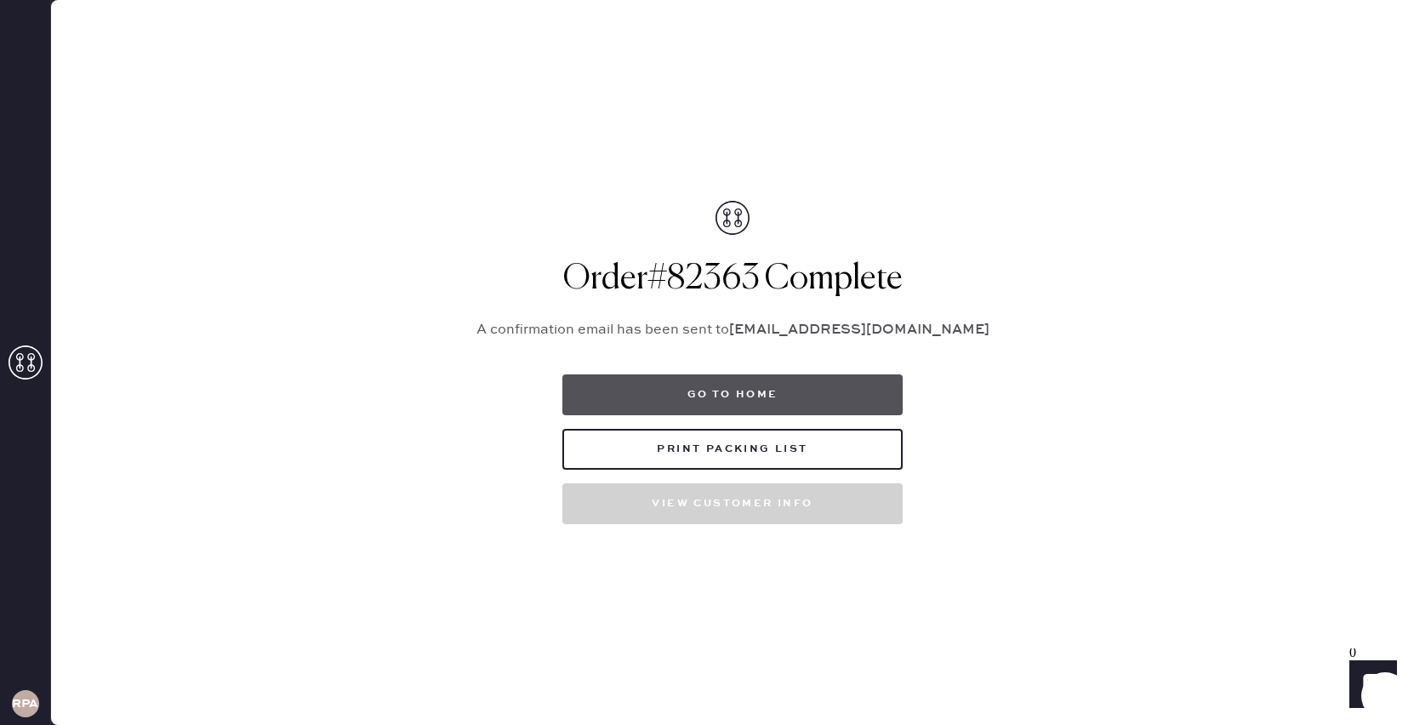
click at [824, 392] on button "Go to home" at bounding box center [732, 394] width 340 height 41
